Goal: Use online tool/utility: Utilize a website feature to perform a specific function

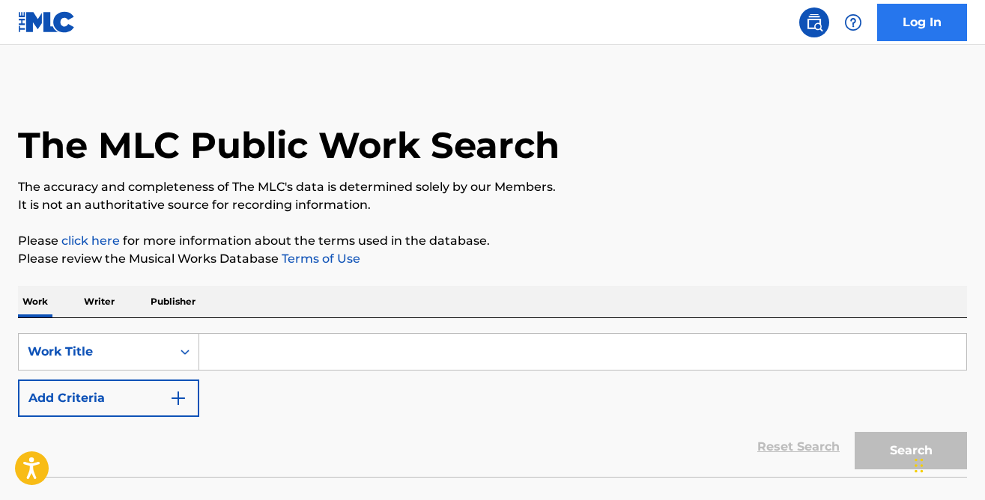
click at [889, 39] on link "Log In" at bounding box center [922, 22] width 90 height 37
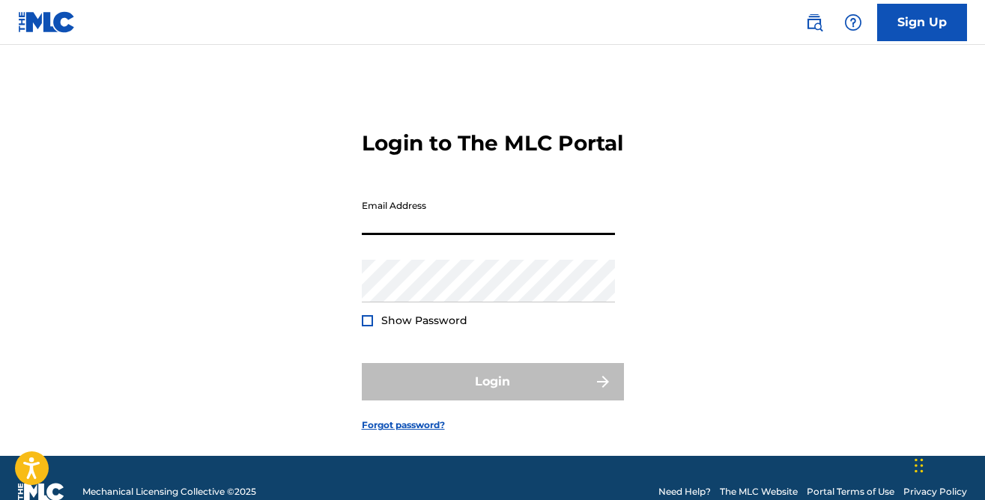
type input "[PERSON_NAME][EMAIL_ADDRESS][DOMAIN_NAME]"
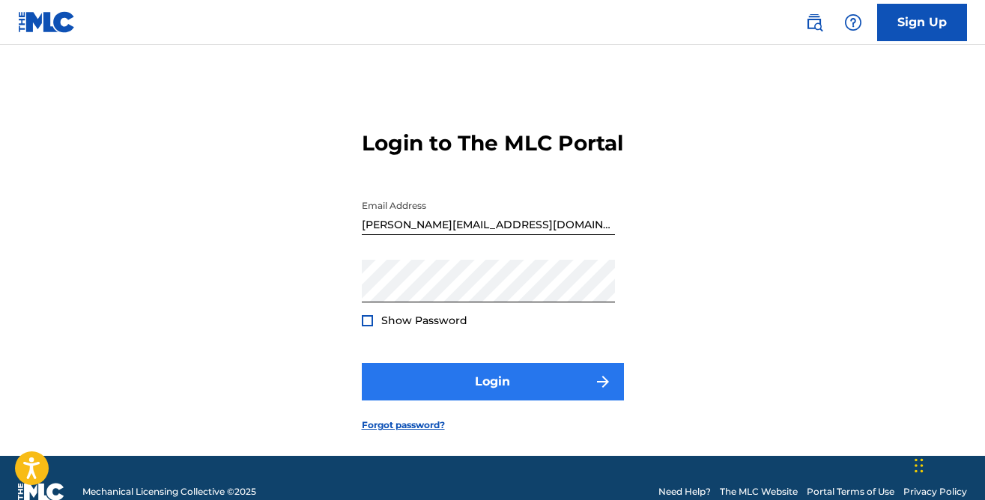
click at [494, 401] on button "Login" at bounding box center [493, 381] width 262 height 37
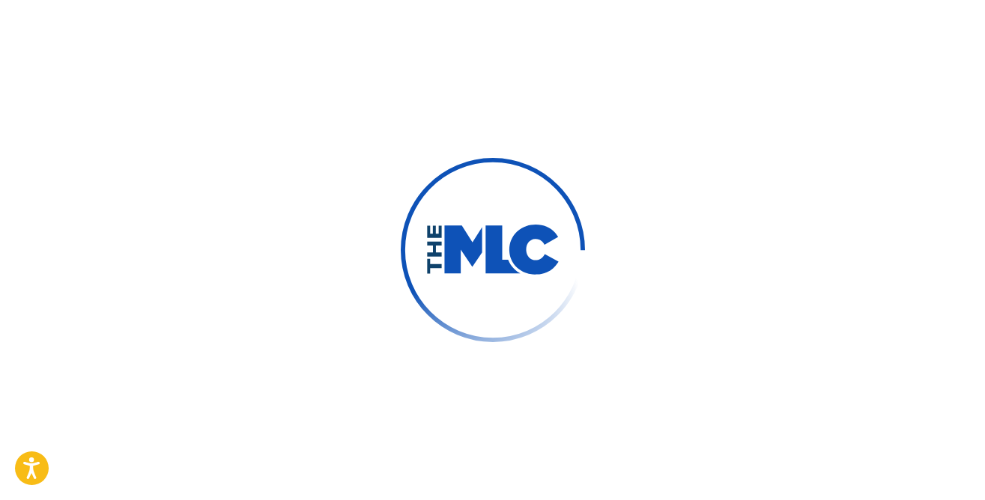
click at [629, 1] on div at bounding box center [492, 250] width 985 height 500
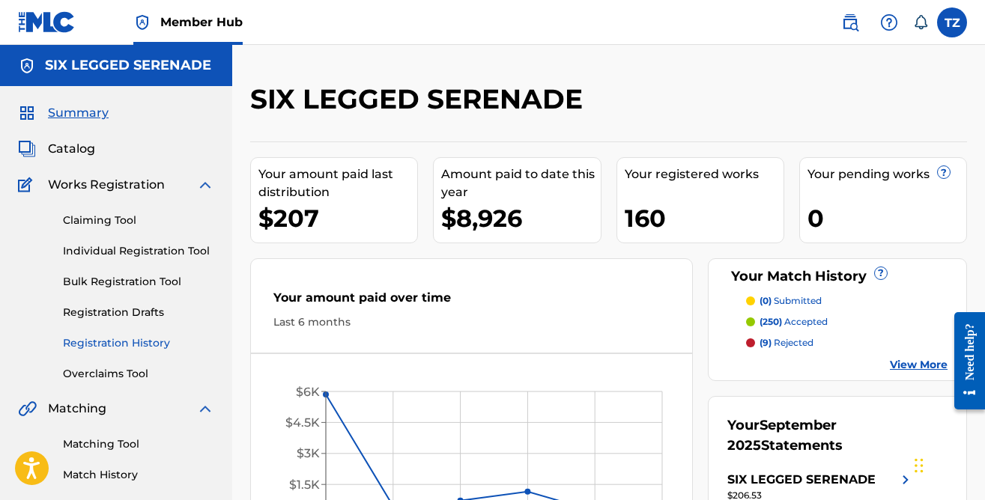
scroll to position [46, 0]
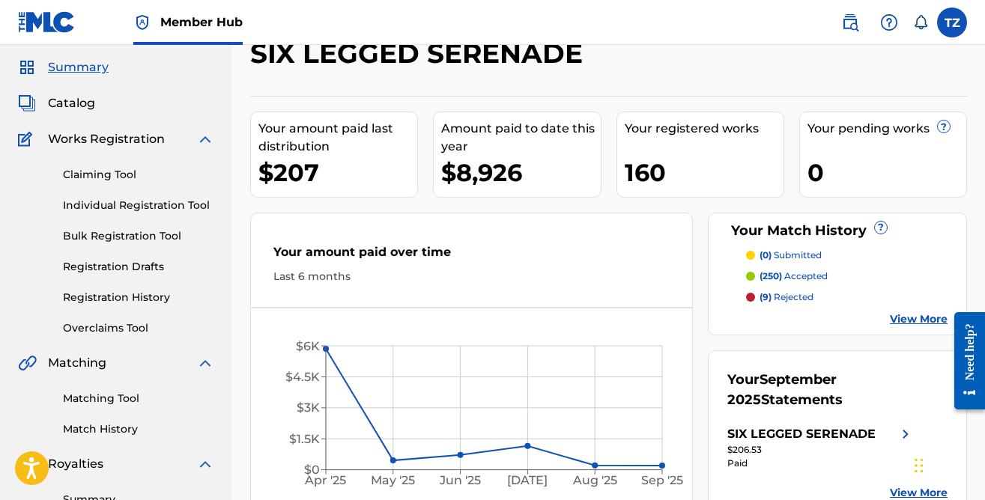
click at [769, 274] on span "(250)" at bounding box center [770, 275] width 22 height 11
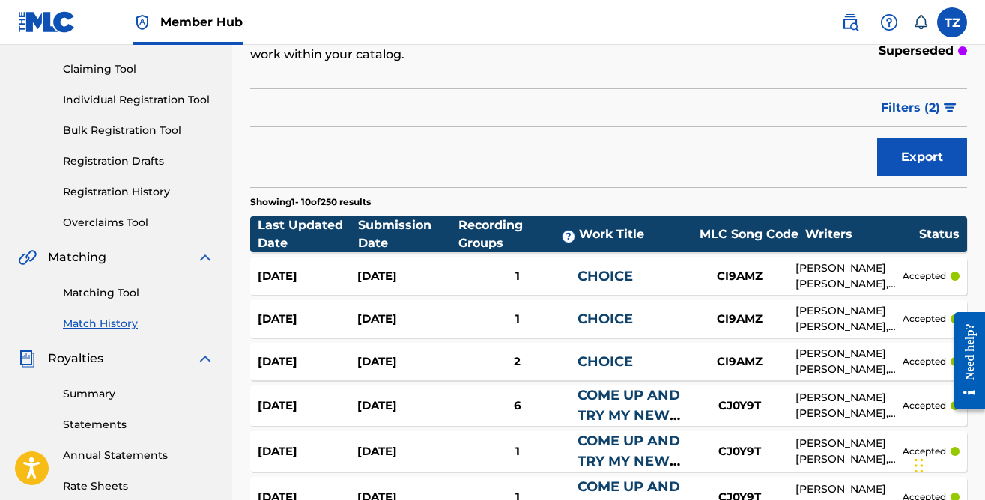
scroll to position [151, 0]
click at [140, 294] on link "Matching Tool" at bounding box center [138, 293] width 151 height 16
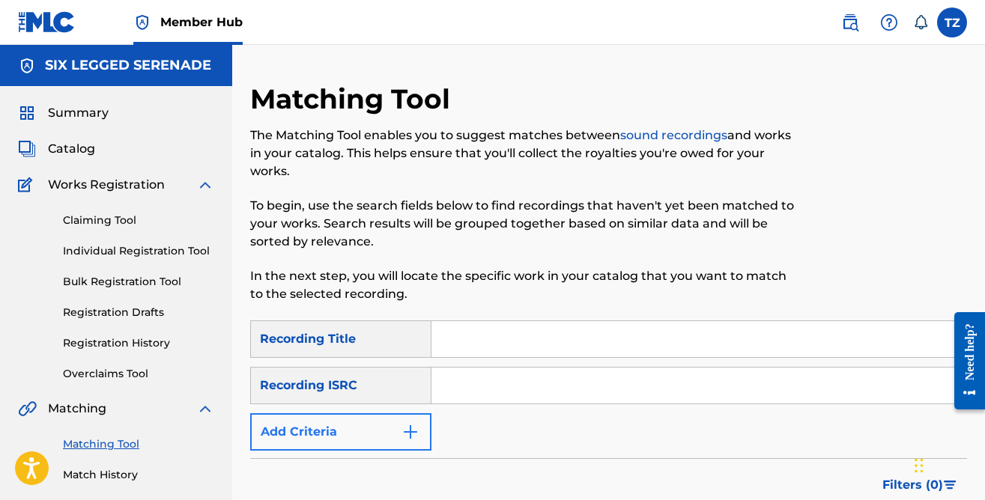
click at [339, 440] on button "Add Criteria" at bounding box center [340, 431] width 181 height 37
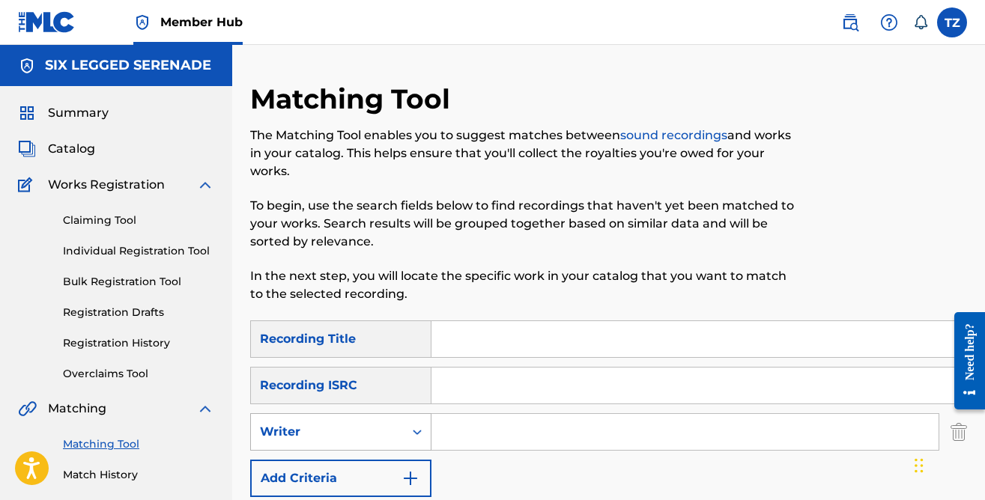
click at [429, 441] on div "Search Form" at bounding box center [417, 432] width 27 height 27
click at [450, 435] on input "Search Form" at bounding box center [684, 432] width 507 height 36
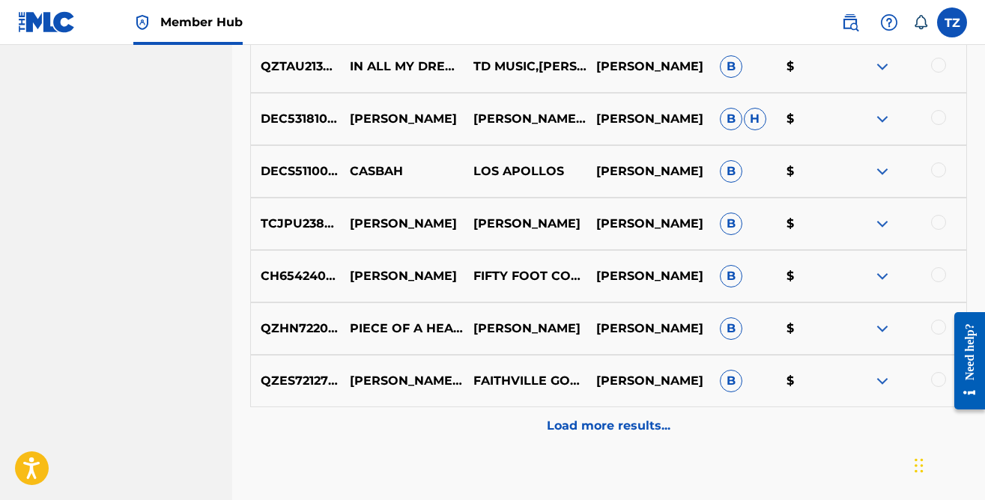
scroll to position [795, 0]
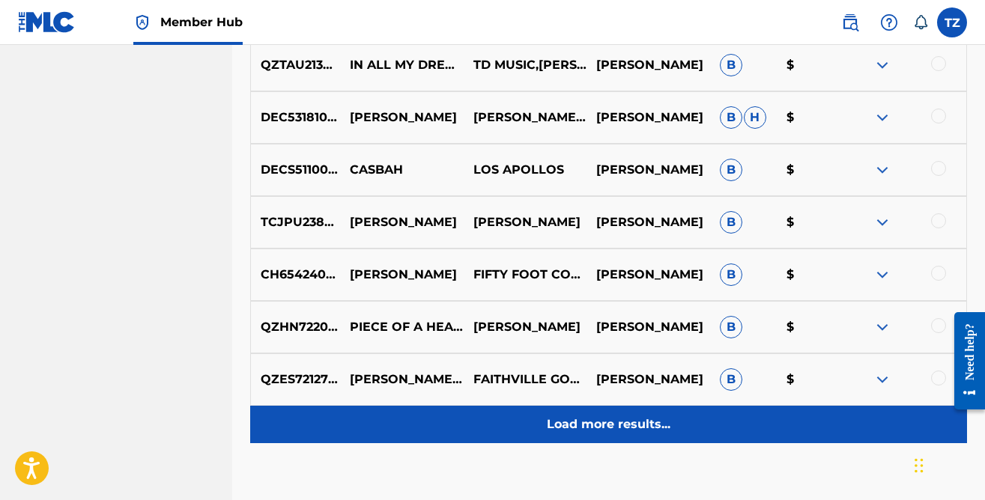
type input "Zdunich"
click at [589, 410] on div "Load more results..." at bounding box center [608, 424] width 717 height 37
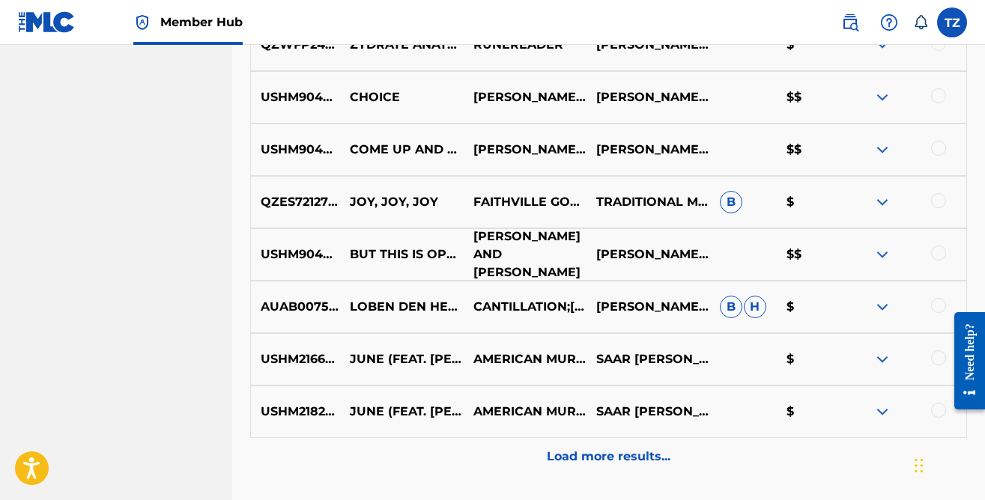
scroll to position [1288, 0]
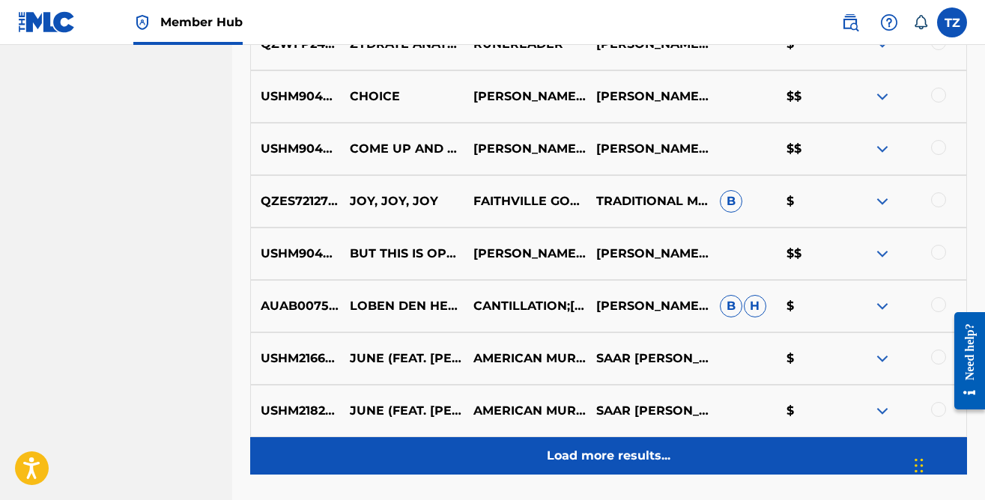
click at [609, 454] on p "Load more results..." at bounding box center [609, 456] width 124 height 18
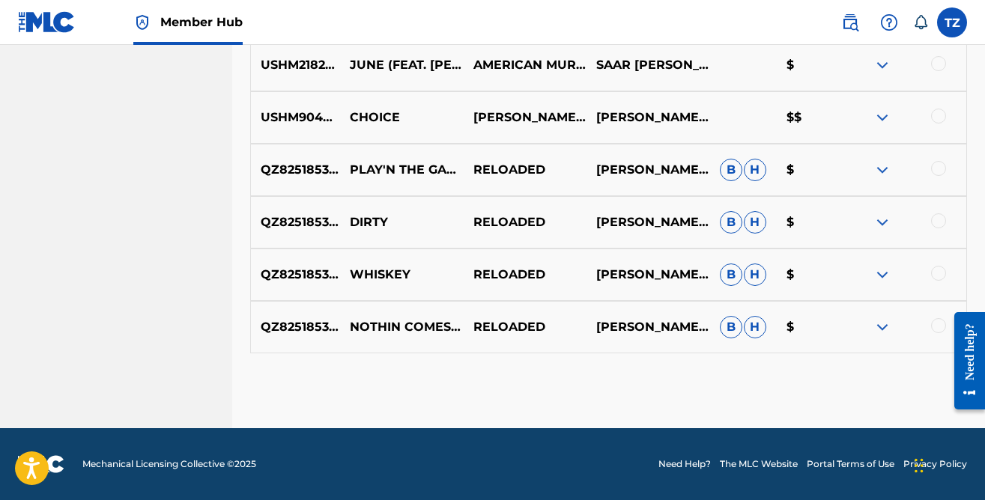
scroll to position [1634, 0]
